Goal: Task Accomplishment & Management: Use online tool/utility

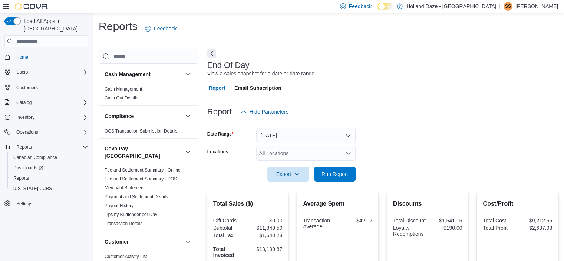
click at [337, 189] on div at bounding box center [382, 185] width 351 height 9
click at [329, 171] on span "Run Report" at bounding box center [334, 173] width 27 height 7
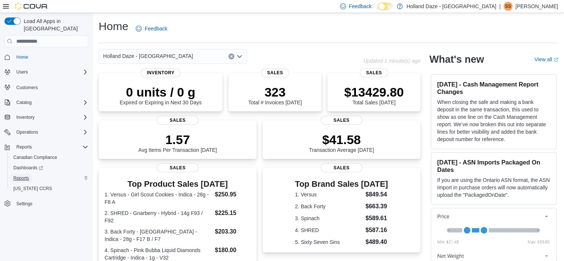
click at [27, 175] on span "Reports" at bounding box center [21, 178] width 16 height 6
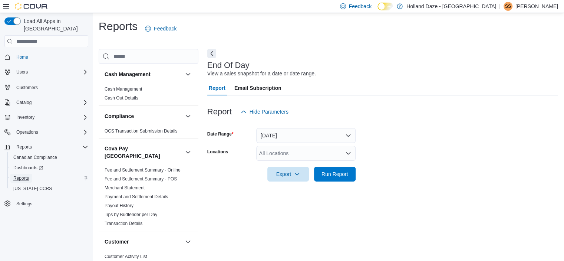
scroll to position [4, 0]
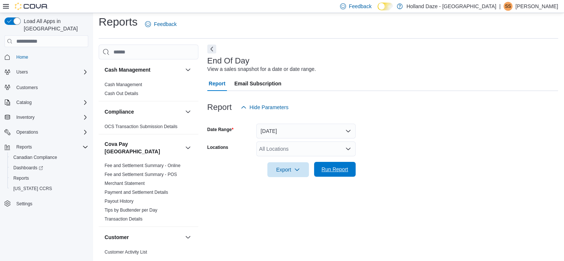
click at [337, 164] on span "Run Report" at bounding box center [334, 169] width 33 height 15
